Goal: Check status: Check status

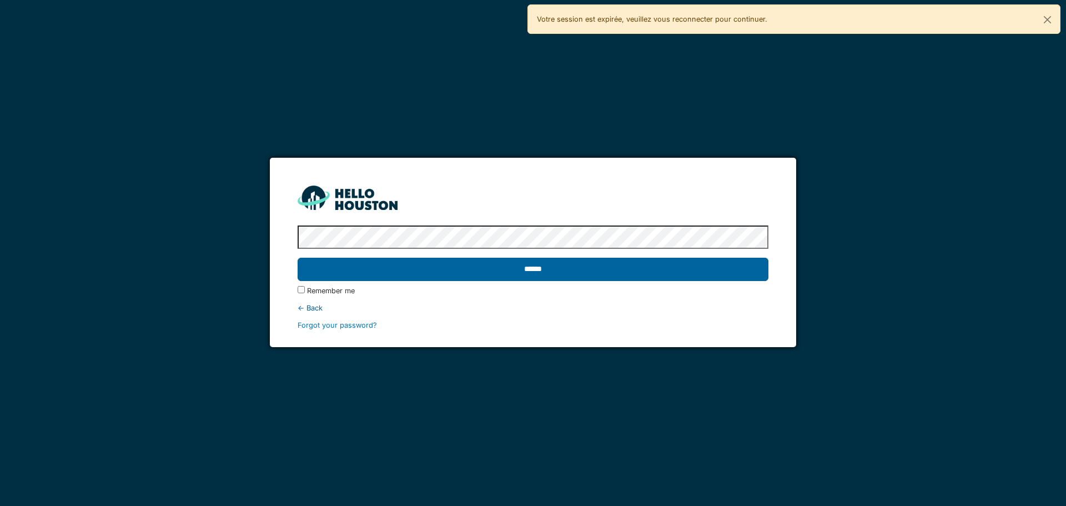
click at [528, 269] on input "******" at bounding box center [533, 269] width 470 height 23
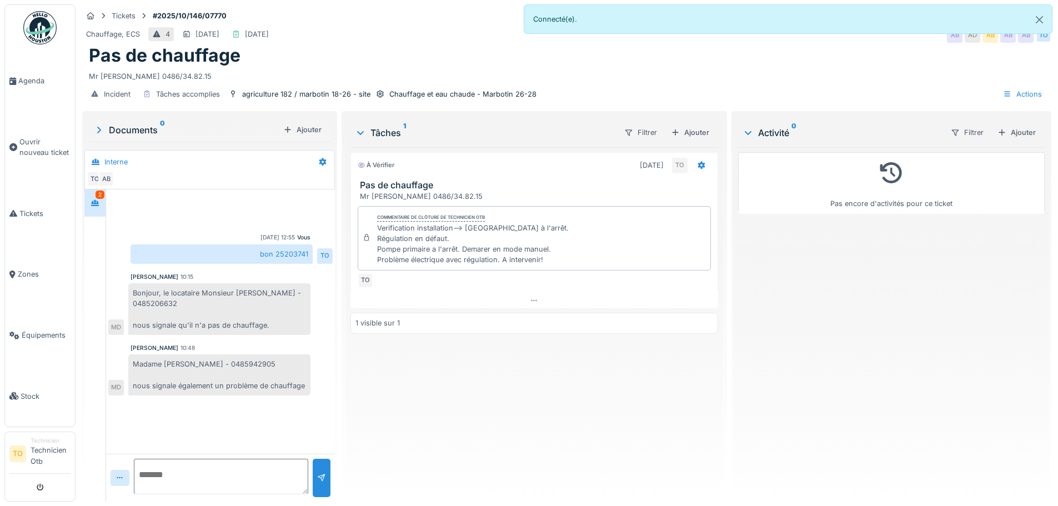
drag, startPoint x: 232, startPoint y: 474, endPoint x: 227, endPoint y: 462, distance: 13.2
click at [232, 474] on textarea at bounding box center [221, 477] width 174 height 36
type textarea "*"
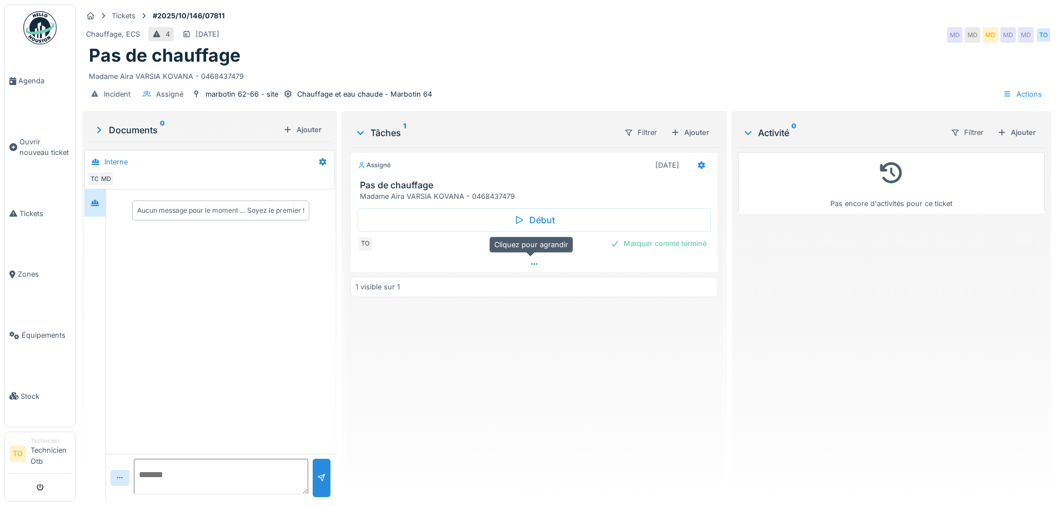
click at [531, 261] on icon at bounding box center [534, 263] width 9 height 7
click at [530, 278] on div at bounding box center [533, 286] width 367 height 16
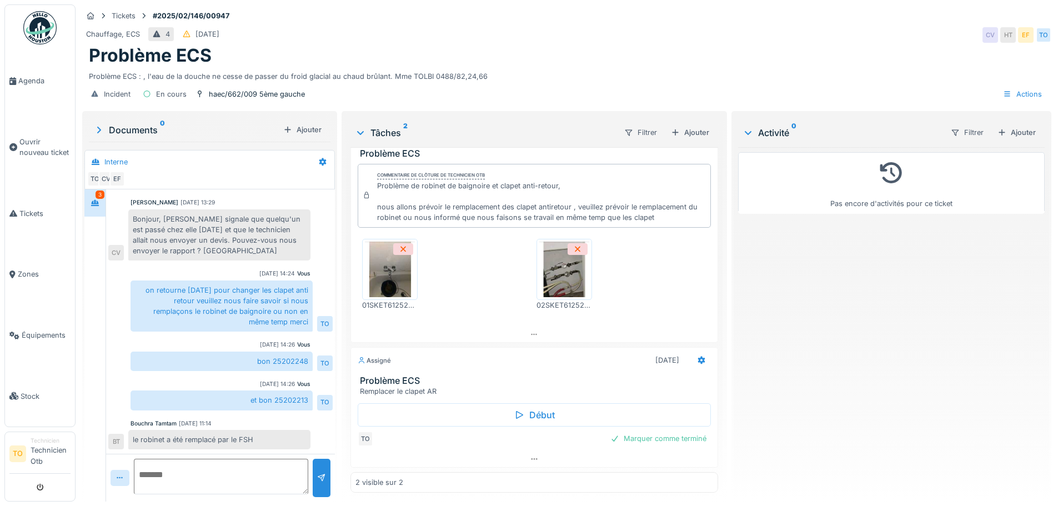
scroll to position [75, 0]
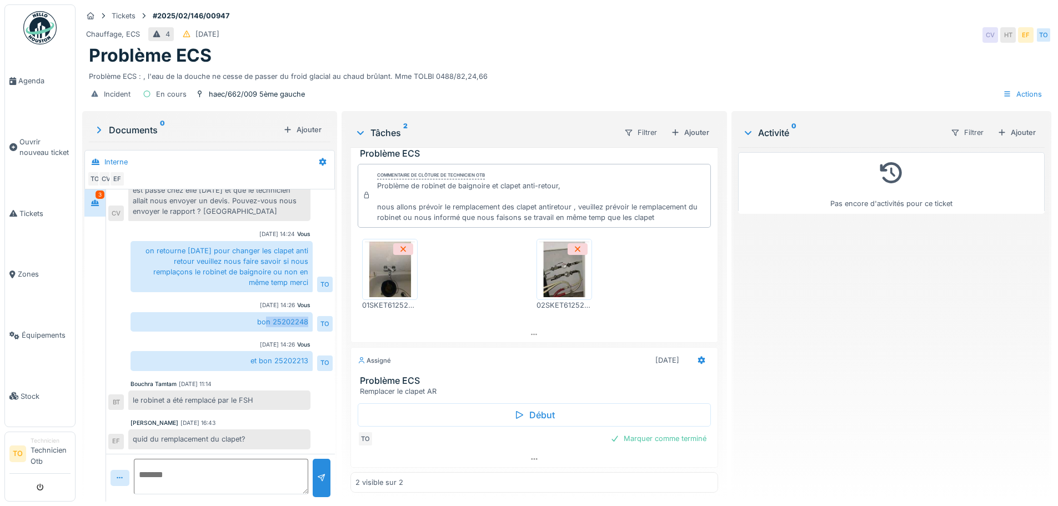
drag, startPoint x: 264, startPoint y: 314, endPoint x: 310, endPoint y: 312, distance: 45.6
click at [310, 312] on div "bon 25202248" at bounding box center [222, 321] width 182 height 19
drag, startPoint x: 307, startPoint y: 352, endPoint x: 317, endPoint y: 352, distance: 10.6
click at [317, 352] on div "et bon 25202213 TO" at bounding box center [232, 360] width 202 height 19
click at [102, 265] on div "3" at bounding box center [95, 345] width 22 height 312
